Goal: Task Accomplishment & Management: Use online tool/utility

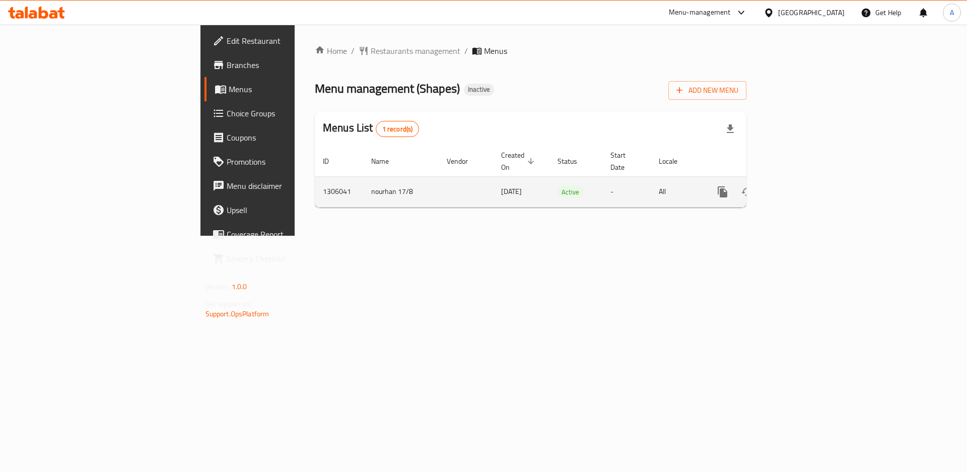
click at [801, 186] on icon "enhanced table" at bounding box center [795, 192] width 12 height 12
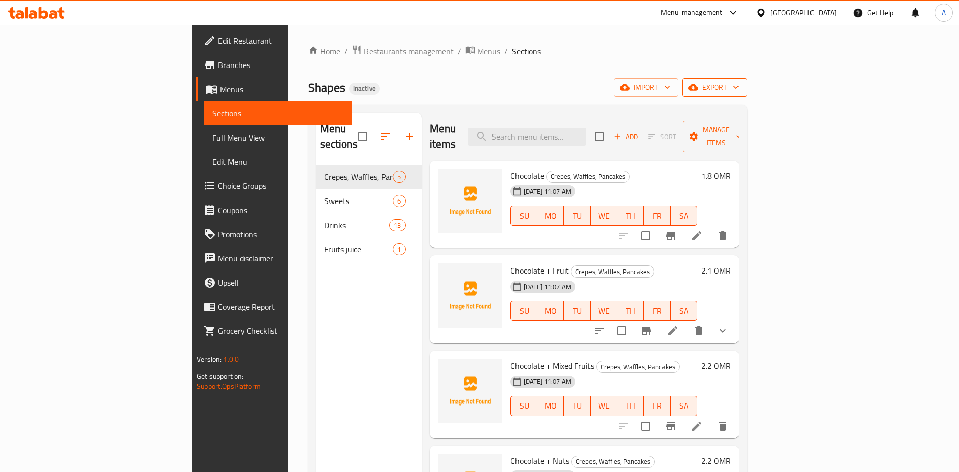
click at [739, 85] on span "export" at bounding box center [714, 87] width 49 height 13
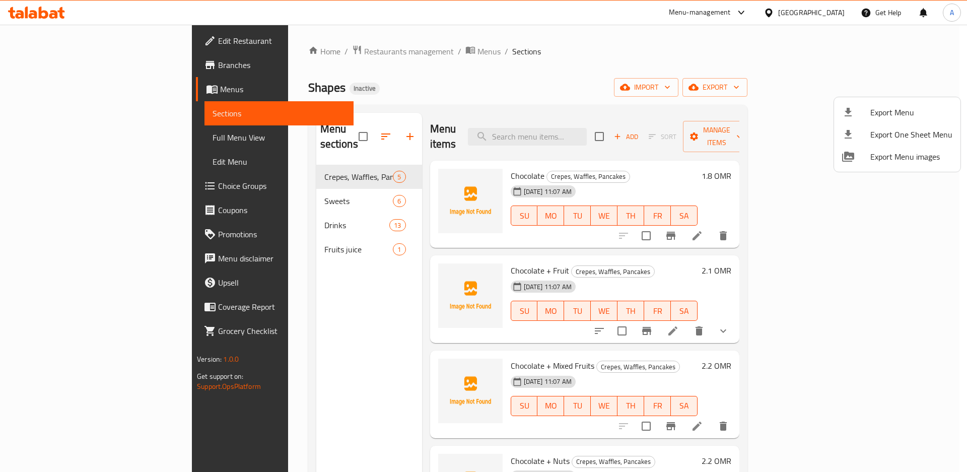
click at [887, 104] on li "Export Menu" at bounding box center [897, 112] width 126 height 22
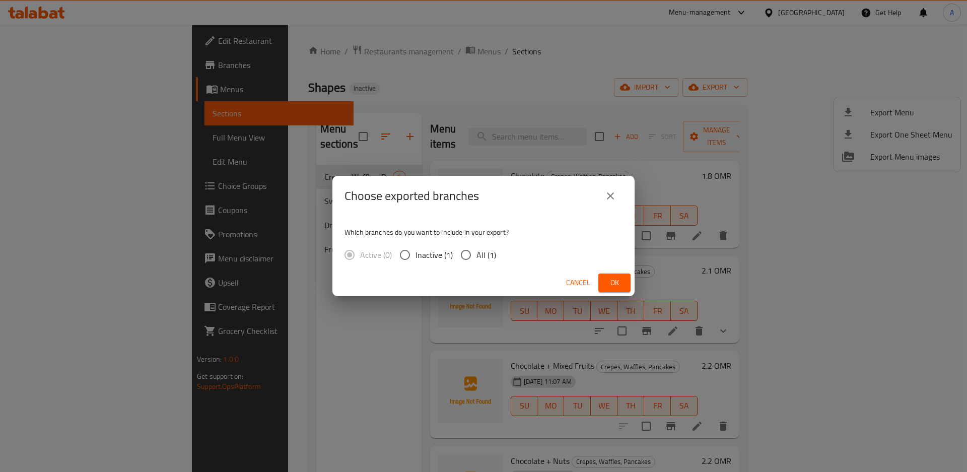
click at [497, 250] on div "Active (0) Inactive (1) All (1)" at bounding box center [424, 254] width 160 height 21
click at [491, 254] on span "All (1)" at bounding box center [486, 255] width 20 height 12
click at [476, 254] on input "All (1)" at bounding box center [465, 254] width 21 height 21
radio input "true"
click at [624, 281] on button "Ok" at bounding box center [614, 282] width 32 height 19
